Goal: Navigation & Orientation: Find specific page/section

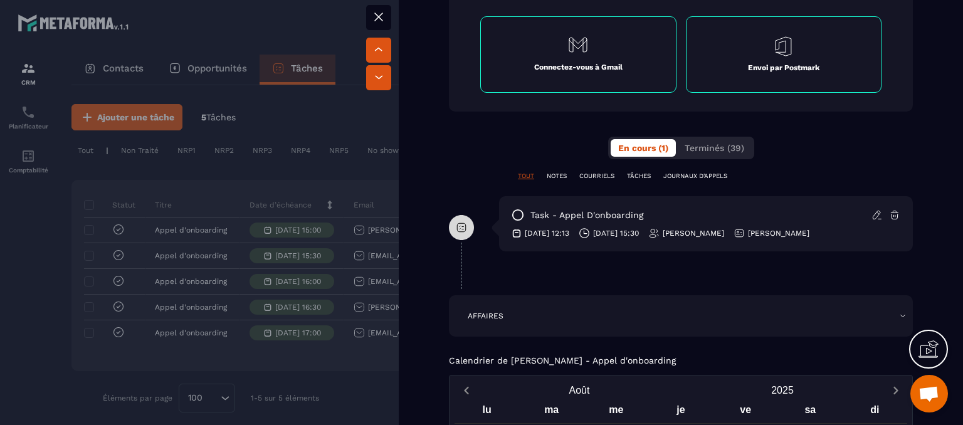
scroll to position [689, 0]
click at [707, 145] on span "Terminés (39)" at bounding box center [714, 148] width 60 height 10
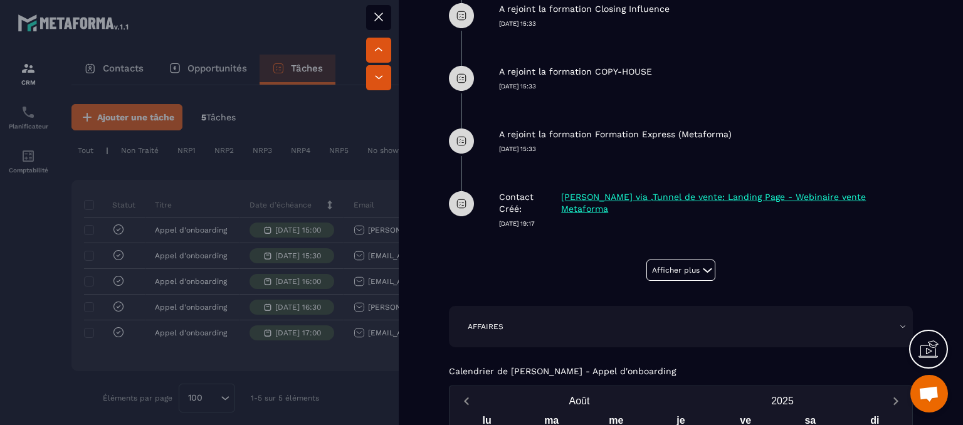
scroll to position [1027, 0]
click at [682, 266] on button "Afficher plus" at bounding box center [680, 269] width 69 height 21
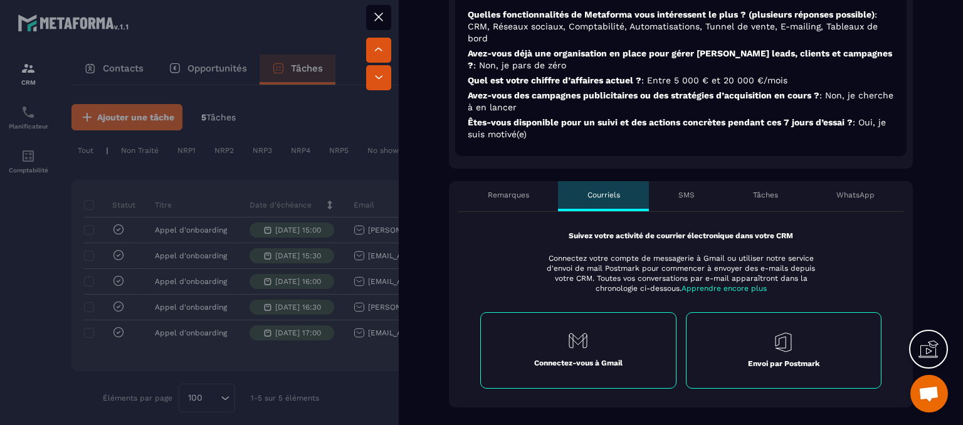
scroll to position [395, 0]
click at [688, 191] on p "SMS" at bounding box center [686, 194] width 16 height 10
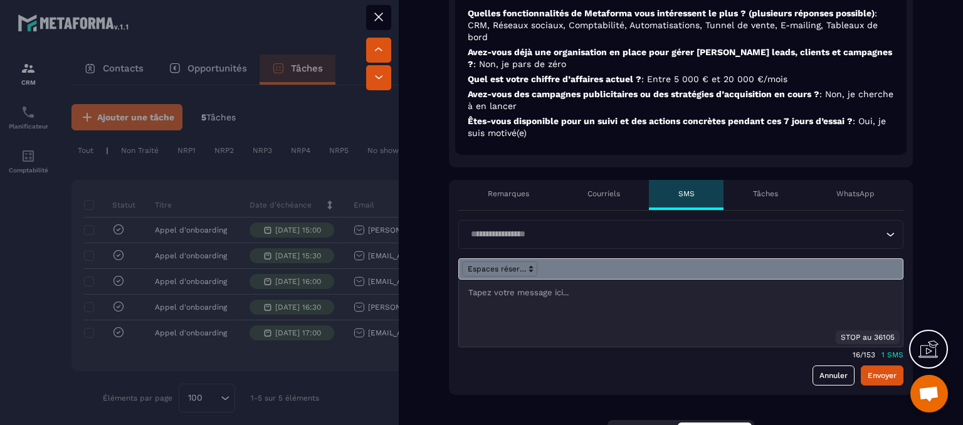
click at [822, 187] on div "WhatsApp" at bounding box center [855, 195] width 97 height 30
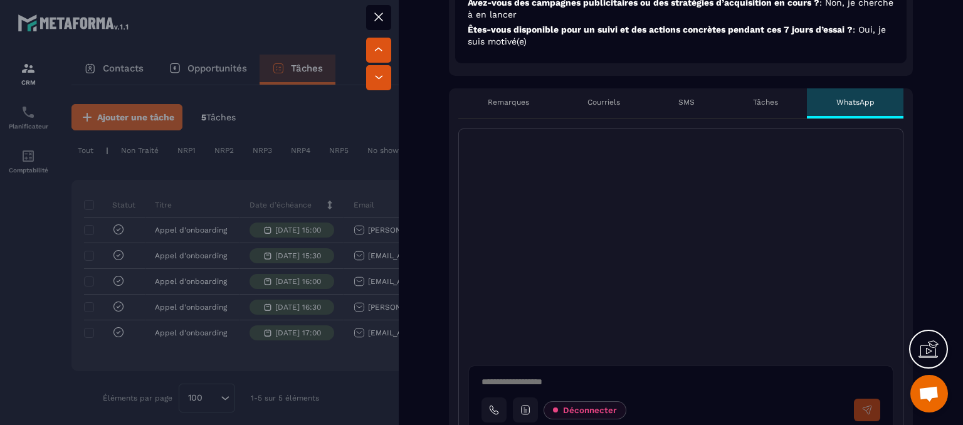
scroll to position [483, 0]
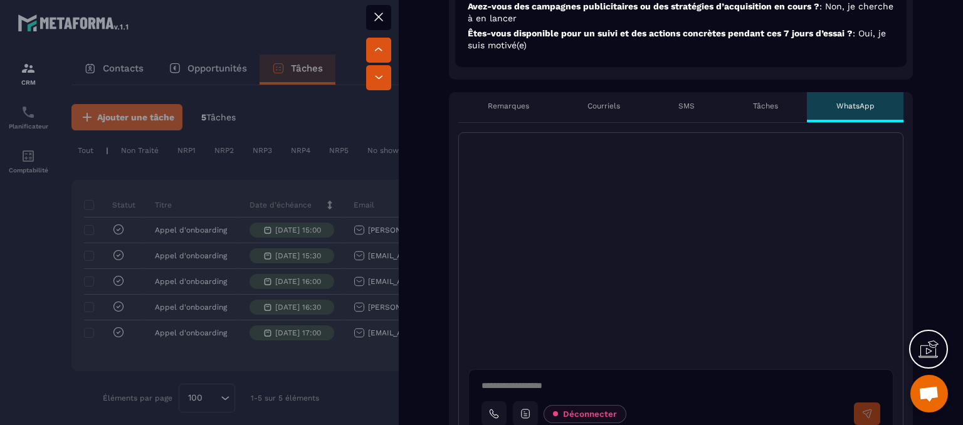
click at [374, 16] on icon at bounding box center [378, 16] width 15 height 15
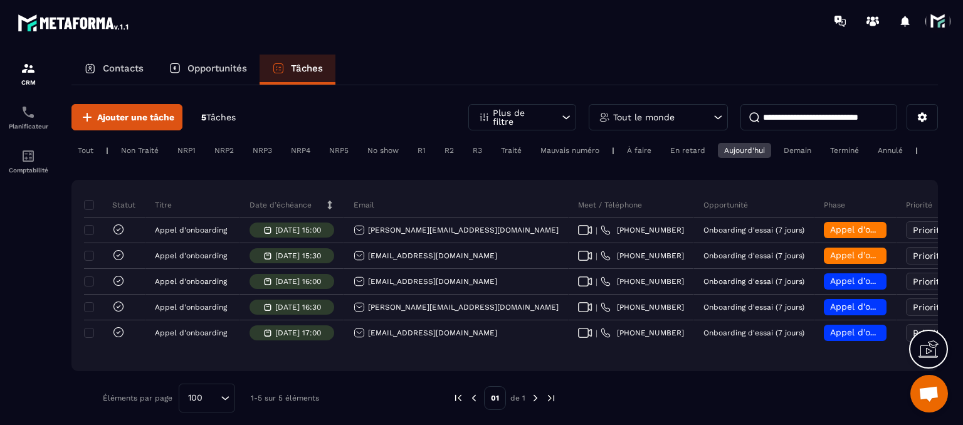
click at [928, 23] on span at bounding box center [937, 21] width 25 height 25
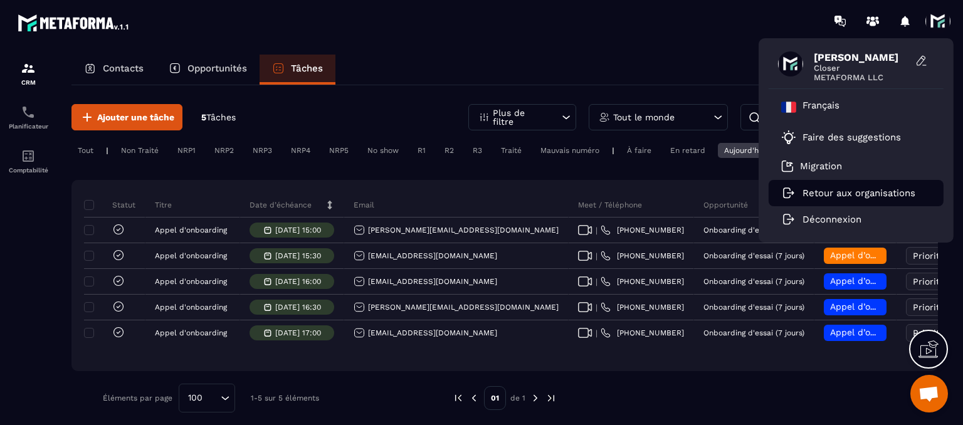
click at [808, 189] on p "Retour aux organisations" at bounding box center [858, 192] width 113 height 11
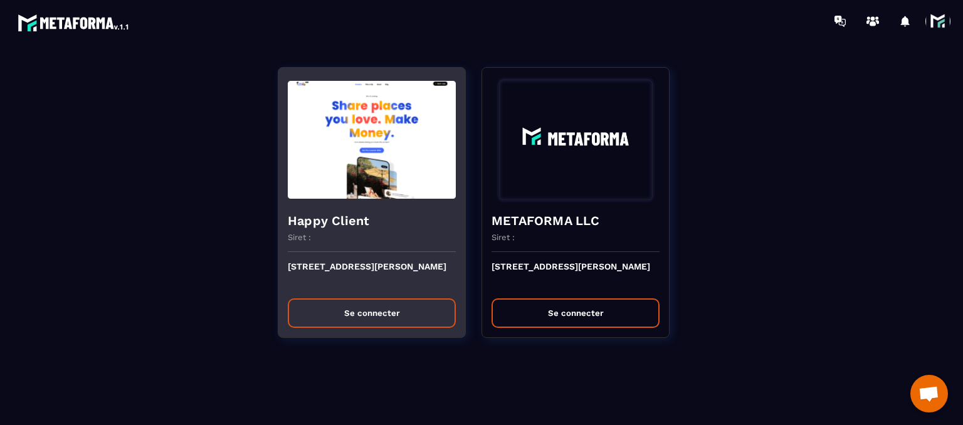
click at [385, 314] on button "Se connecter" at bounding box center [372, 312] width 168 height 29
